Goal: Check status: Check status

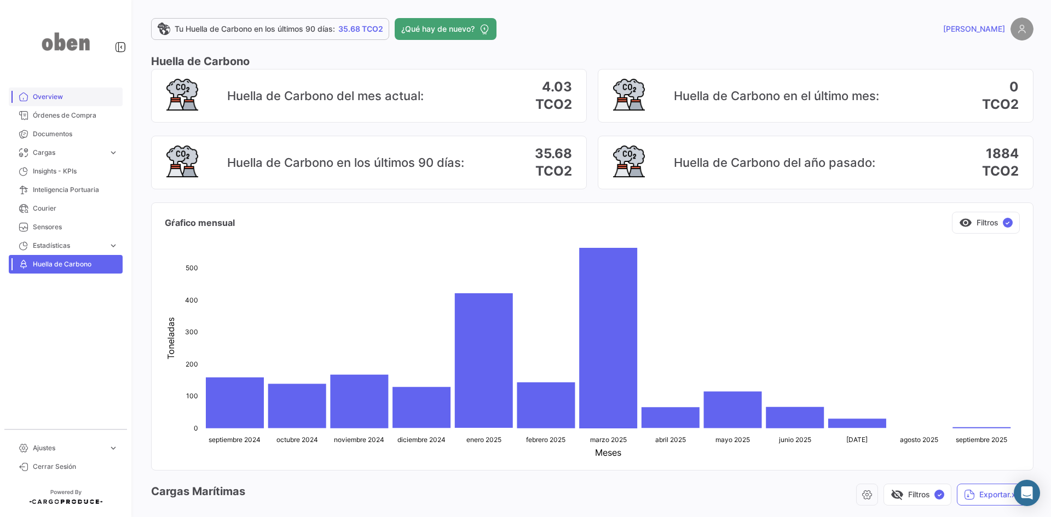
click at [47, 90] on link "Overview" at bounding box center [66, 97] width 114 height 19
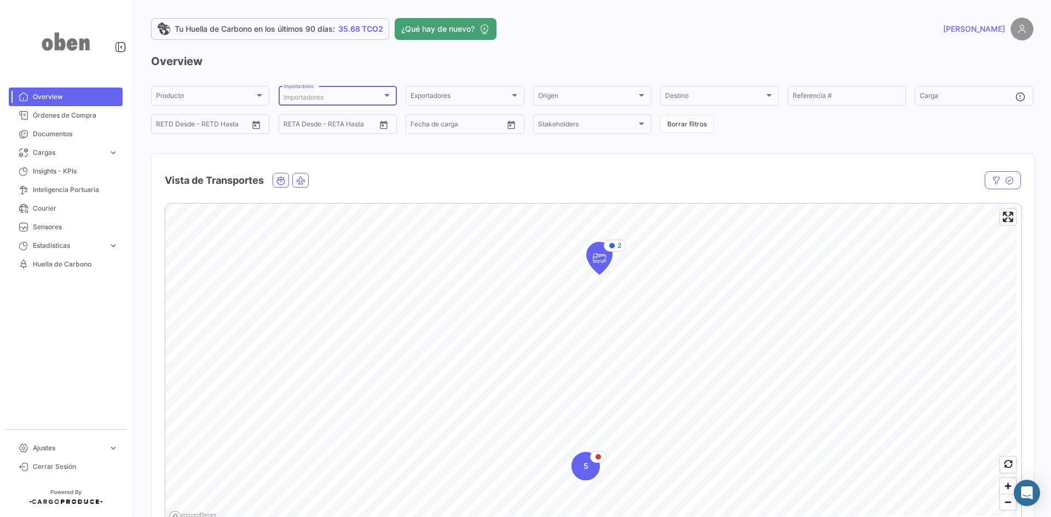
click at [389, 94] on div at bounding box center [387, 95] width 10 height 9
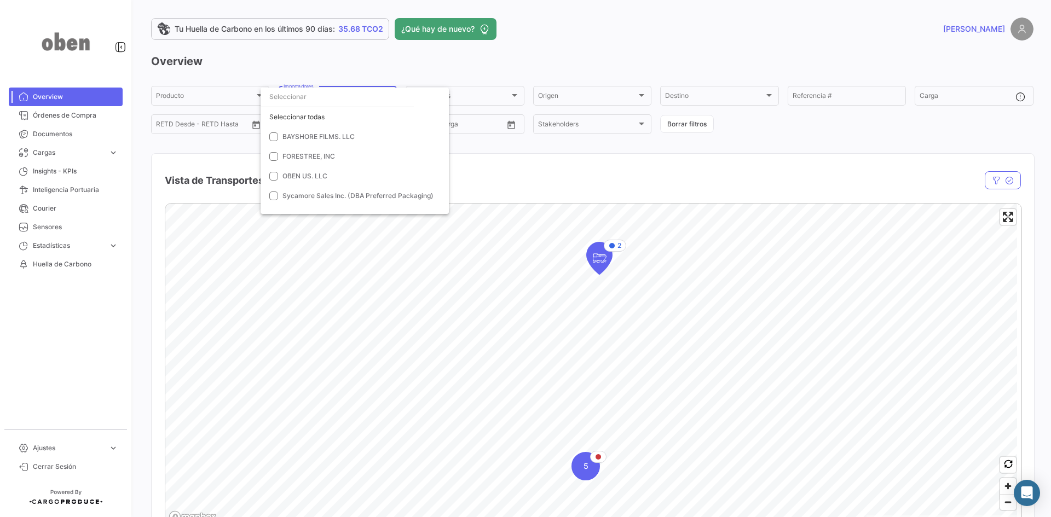
click at [386, 67] on div at bounding box center [525, 258] width 1051 height 517
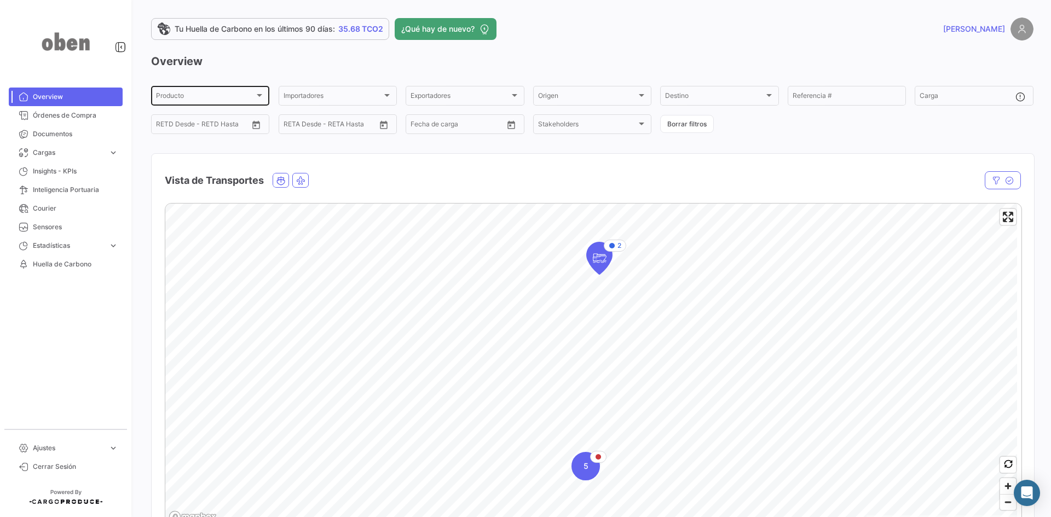
click at [252, 94] on div "Producto" at bounding box center [205, 98] width 99 height 8
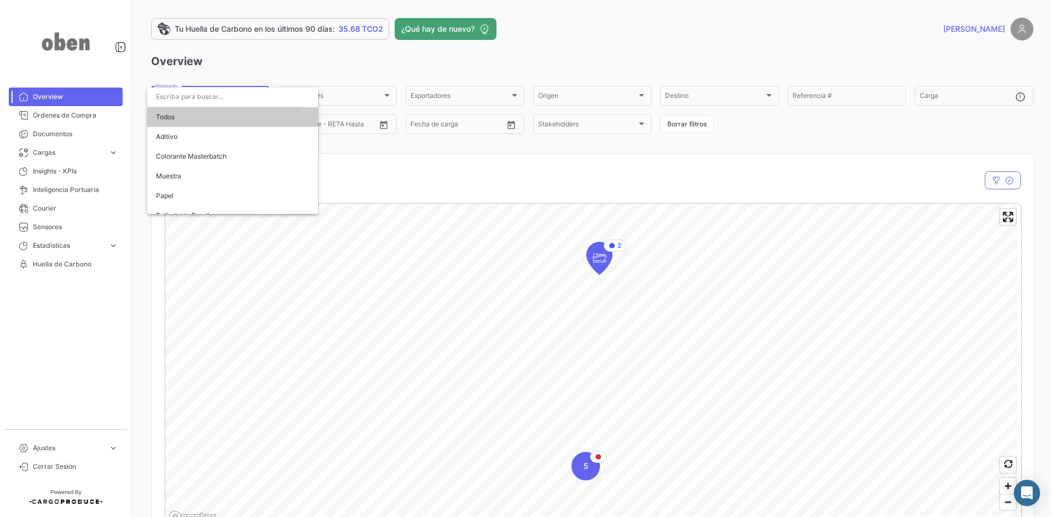
click at [279, 59] on div at bounding box center [525, 258] width 1051 height 517
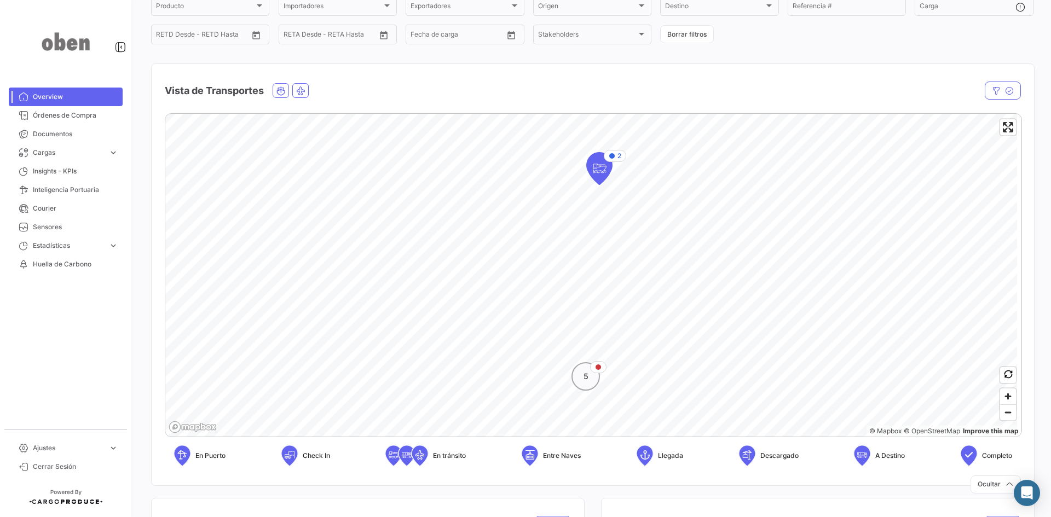
scroll to position [110, 0]
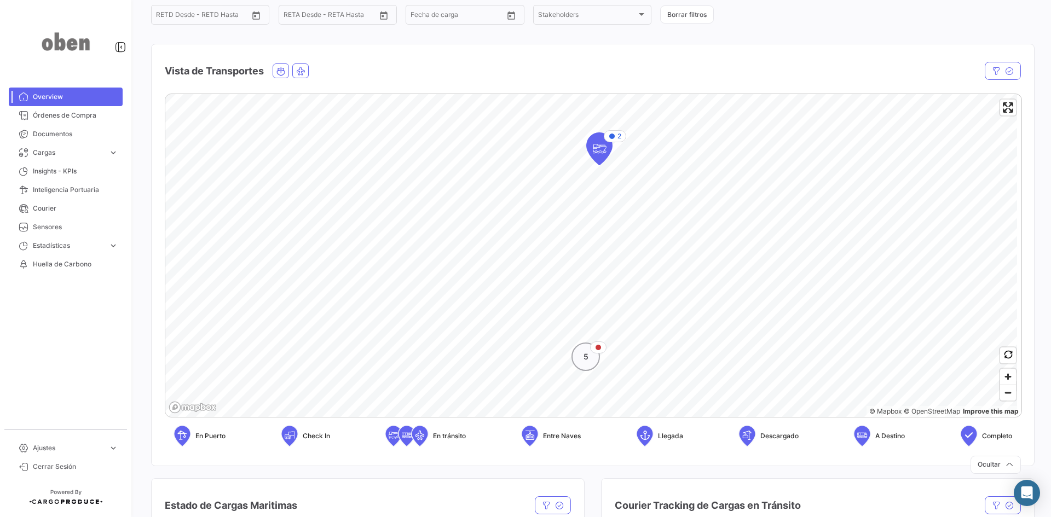
click at [583, 358] on div "5" at bounding box center [586, 357] width 28 height 28
click at [575, 190] on icon "Map marker" at bounding box center [568, 189] width 15 height 23
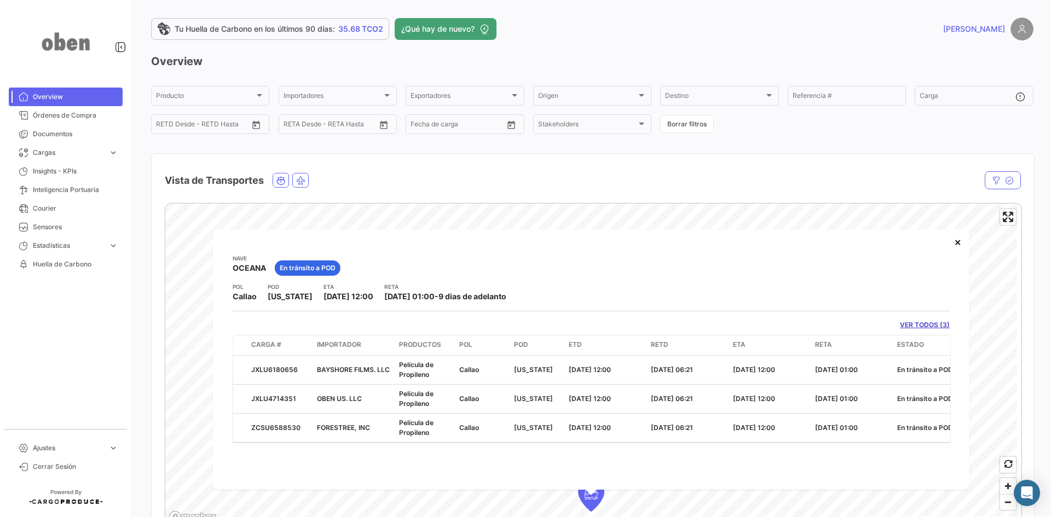
click at [919, 322] on link "VER TODOS (3)" at bounding box center [925, 325] width 50 height 10
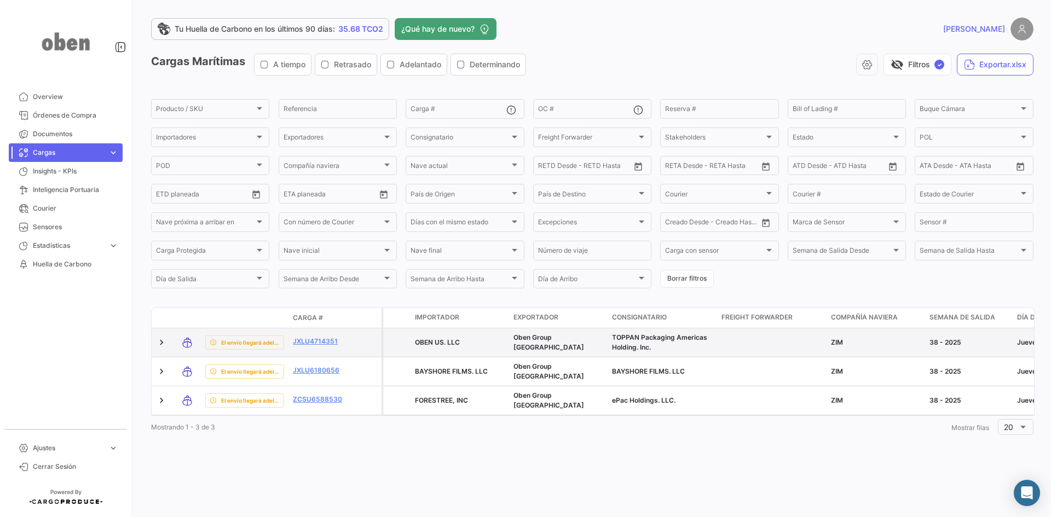
click at [303, 335] on datatable-body-cell "JXLU4714351" at bounding box center [322, 343] width 66 height 28
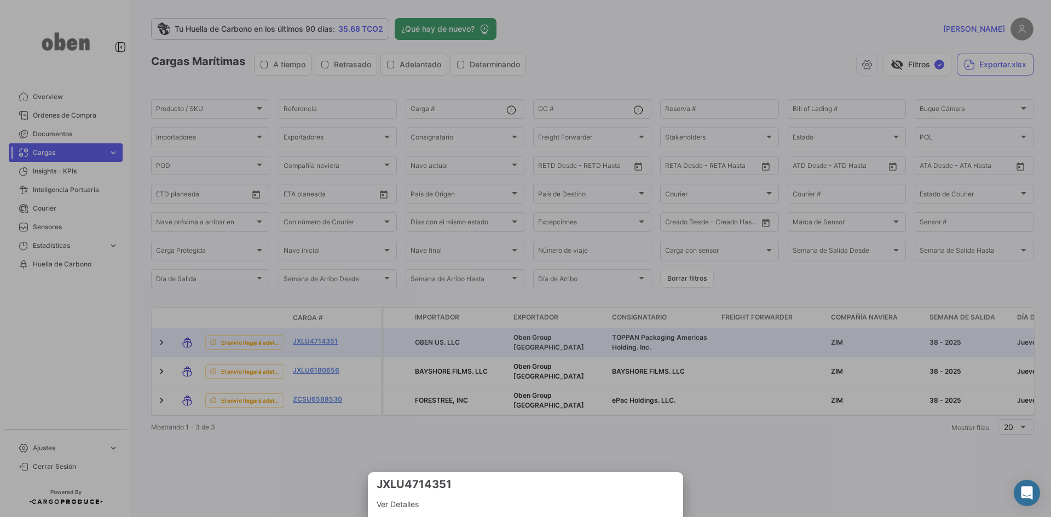
click at [305, 341] on div at bounding box center [525, 258] width 1051 height 517
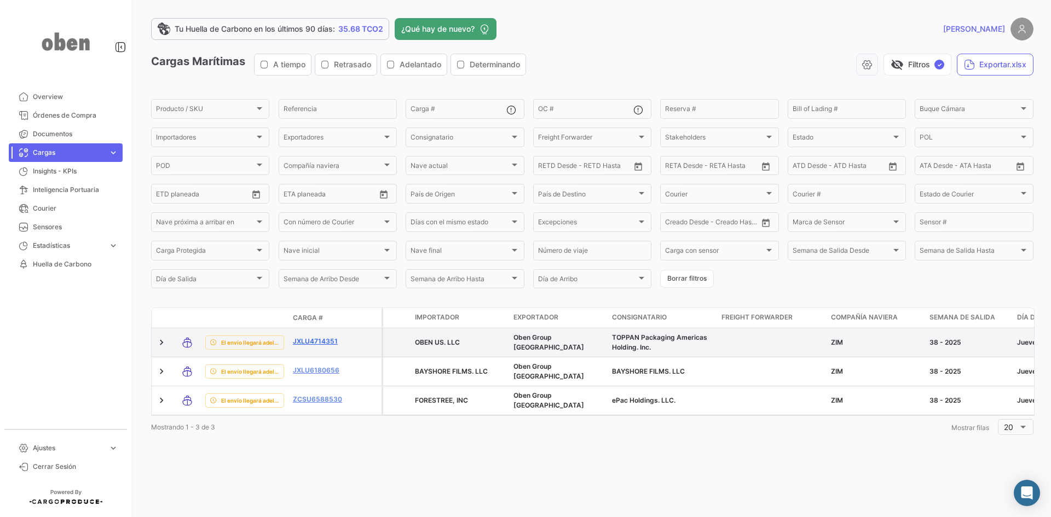
click at [307, 341] on link "JXLU4714351" at bounding box center [321, 342] width 57 height 10
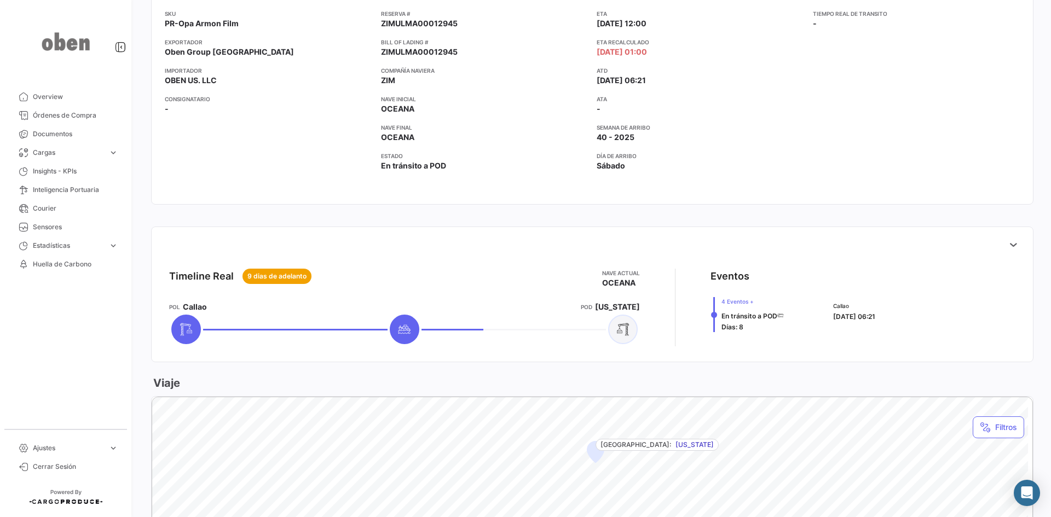
scroll to position [219, 0]
click at [1008, 241] on icon at bounding box center [1013, 244] width 11 height 11
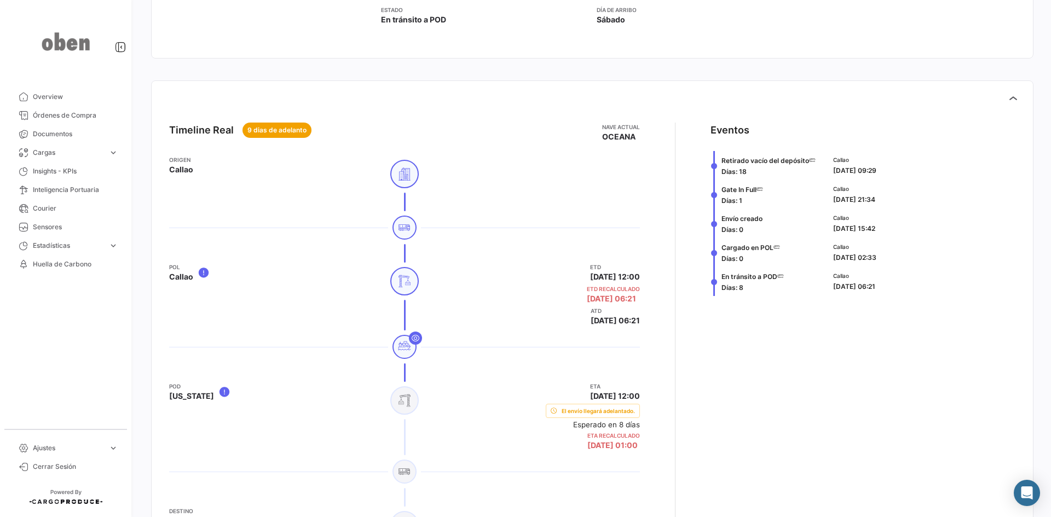
scroll to position [383, 0]
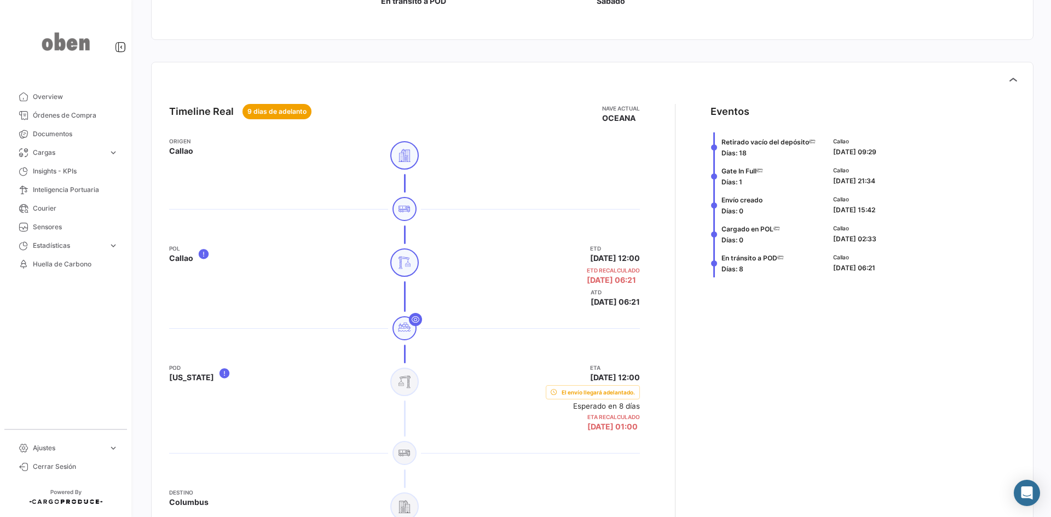
click at [711, 126] on app-shipment-events-dot-timeline "Eventos Retirado vacío del depósito Días: 18 Callao [DATE] 09:29 Gate In Full D…" at bounding box center [863, 315] width 305 height 422
drag, startPoint x: 701, startPoint y: 117, endPoint x: 746, endPoint y: 189, distance: 85.1
click at [744, 186] on body "Overview Órdenes de Compra Documentos Cargas expand_more Cargas Aéreas Cargas M…" at bounding box center [525, 258] width 1051 height 517
click at [753, 194] on span "Envío creado Días: 0" at bounding box center [742, 205] width 41 height 22
click at [55, 114] on span "Órdenes de Compra" at bounding box center [75, 116] width 85 height 10
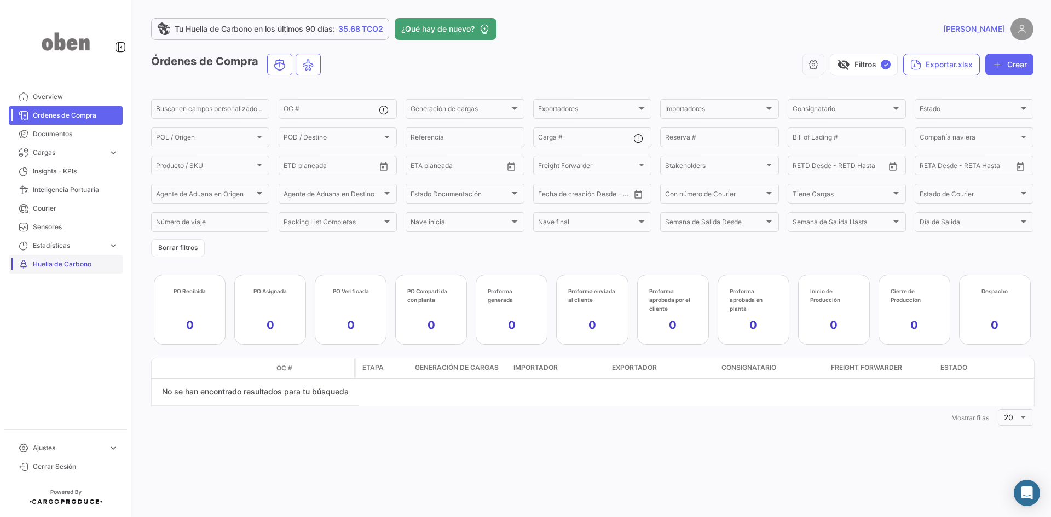
click at [58, 264] on span "Huella de Carbono" at bounding box center [75, 265] width 85 height 10
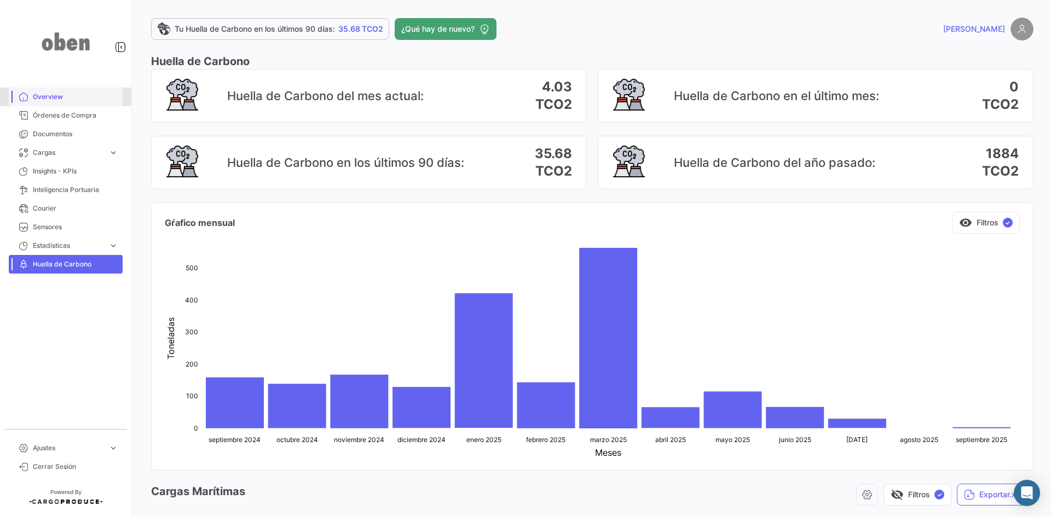
click at [38, 103] on link "Overview" at bounding box center [66, 97] width 114 height 19
